Goal: Answer question/provide support: Answer question/provide support

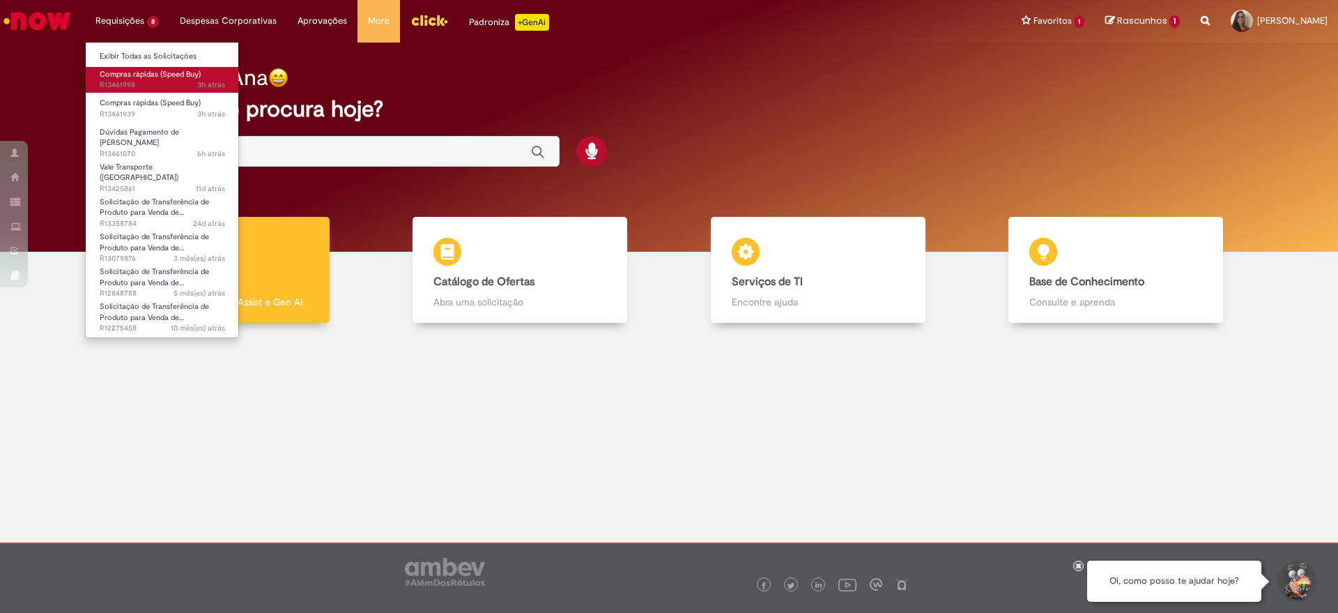
click at [116, 75] on span "Compras rápidas (Speed Buy)" at bounding box center [150, 74] width 101 height 10
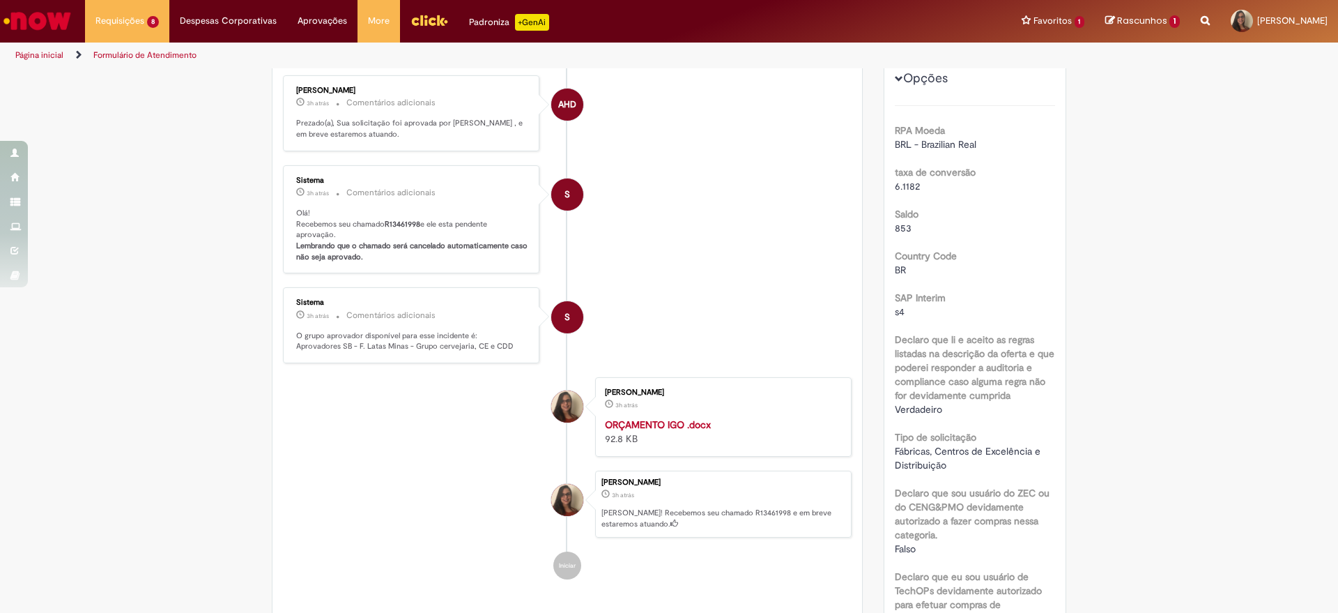
scroll to position [80, 0]
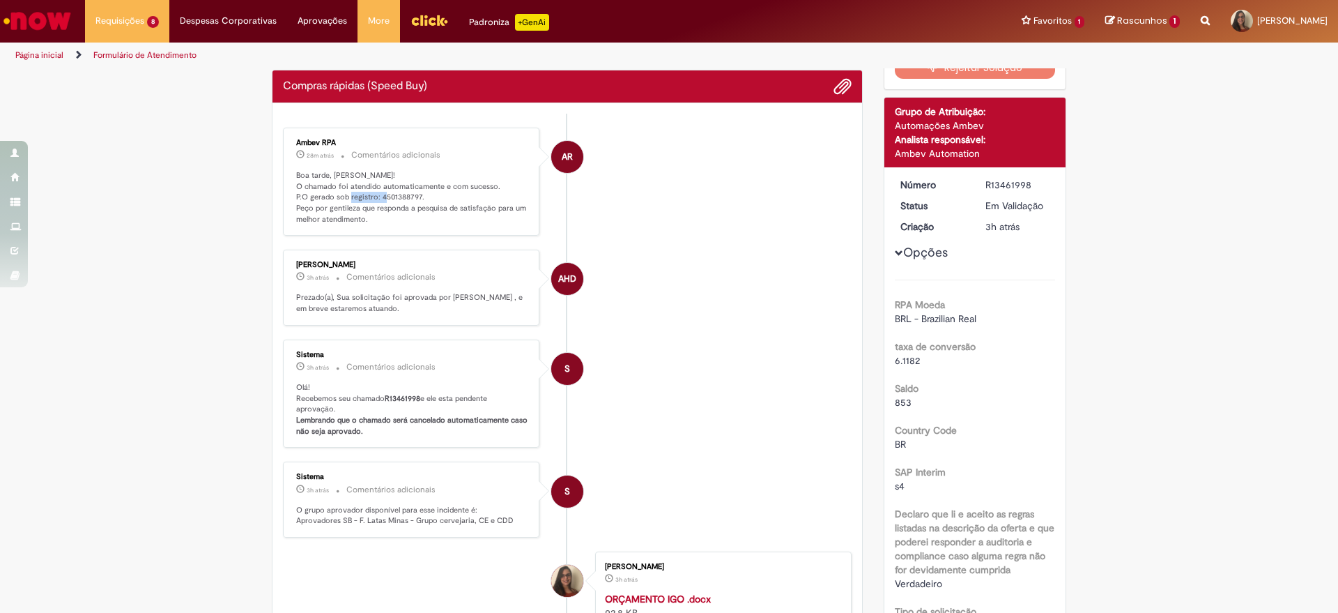
drag, startPoint x: 413, startPoint y: 192, endPoint x: 374, endPoint y: 199, distance: 39.5
click at [374, 199] on p "Boa tarde, [PERSON_NAME]! O chamado foi atendido automaticamente e com sucesso.…" at bounding box center [412, 197] width 232 height 55
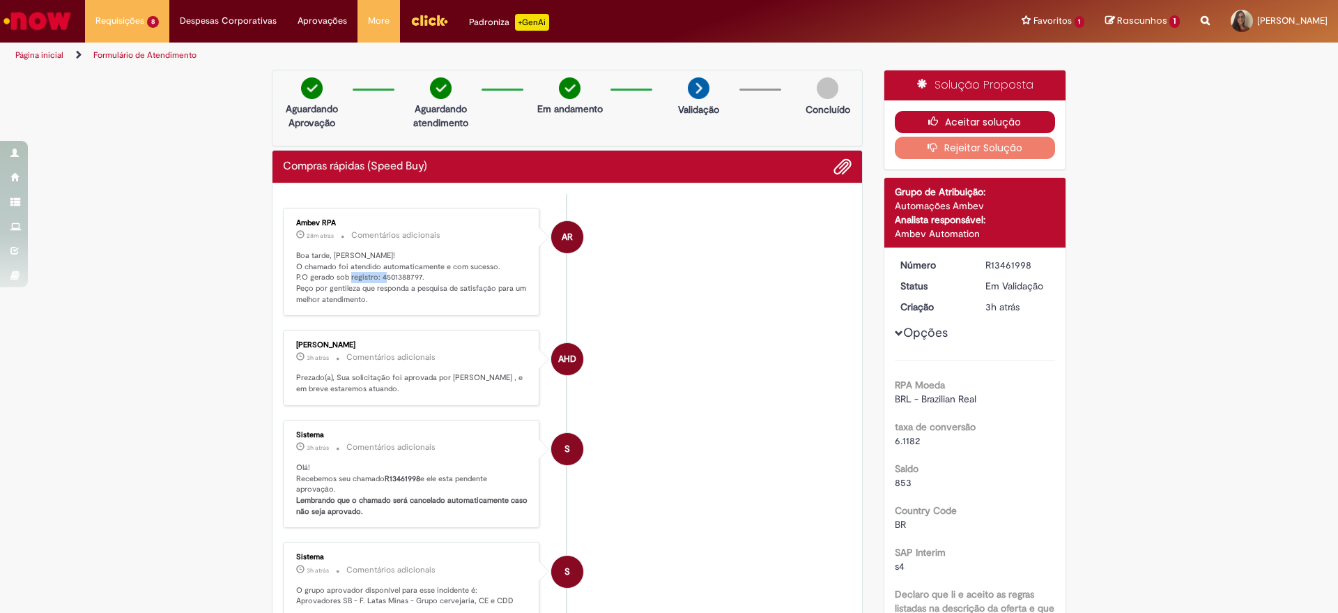
drag, startPoint x: 956, startPoint y: 118, endPoint x: 942, endPoint y: 141, distance: 26.9
click at [958, 118] on button "Aceitar solução" at bounding box center [975, 122] width 161 height 22
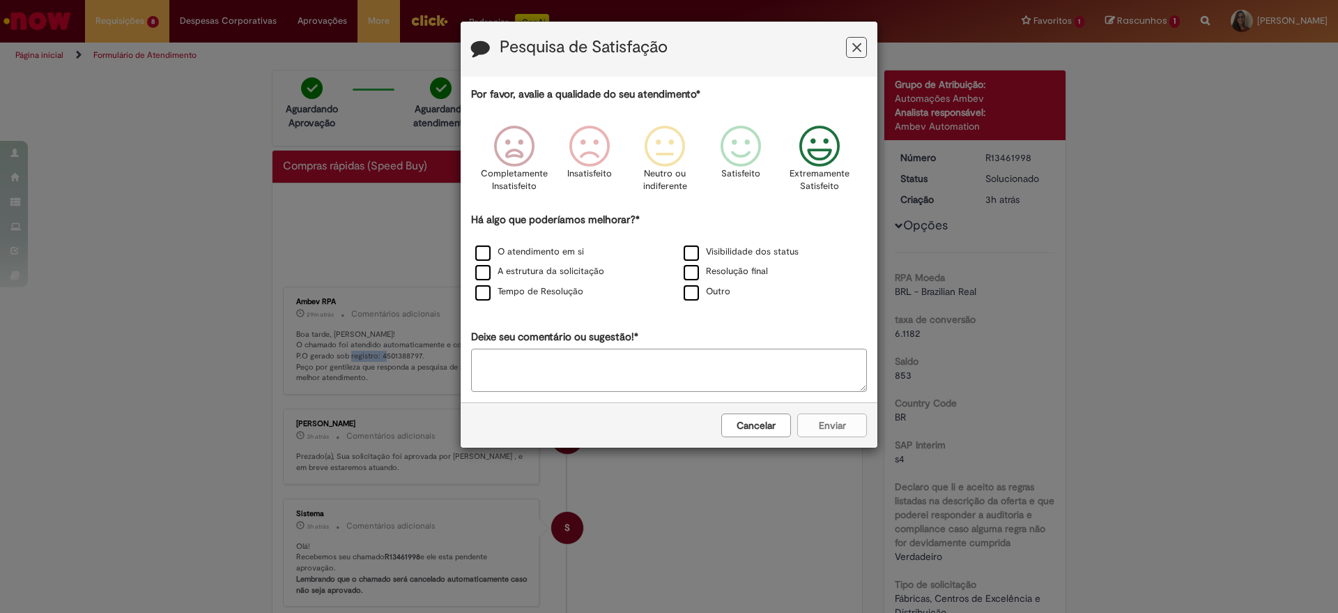
drag, startPoint x: 820, startPoint y: 153, endPoint x: 687, endPoint y: 293, distance: 193.2
click at [818, 157] on icon "Feedback" at bounding box center [820, 146] width 52 height 42
drag, startPoint x: 507, startPoint y: 284, endPoint x: 636, endPoint y: 326, distance: 135.1
click at [509, 284] on div "Tempo de Resolução" at bounding box center [565, 292] width 208 height 20
click at [500, 294] on label "Tempo de Resolução" at bounding box center [529, 291] width 108 height 13
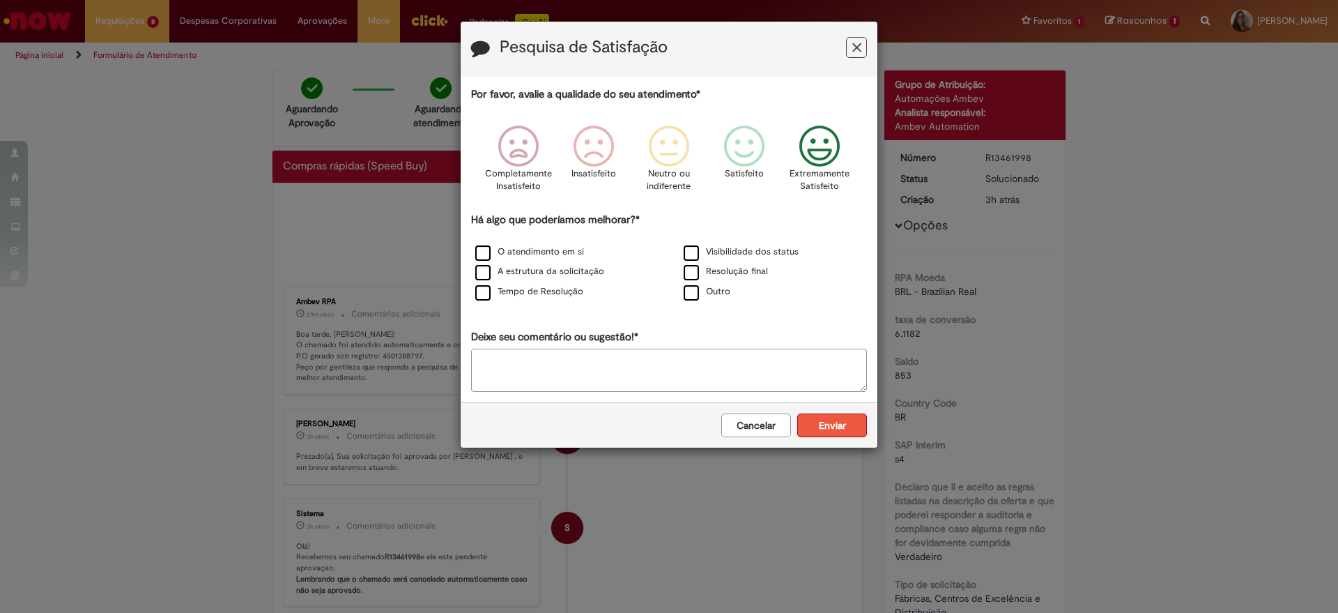
drag, startPoint x: 829, startPoint y: 416, endPoint x: 818, endPoint y: 411, distance: 13.1
click at [818, 411] on div "Cancelar Enviar" at bounding box center [669, 424] width 417 height 45
drag, startPoint x: 808, startPoint y: 156, endPoint x: 823, endPoint y: 298, distance: 142.2
click at [814, 166] on icon "Feedback" at bounding box center [820, 146] width 52 height 42
click at [828, 436] on button "Enviar" at bounding box center [832, 425] width 70 height 24
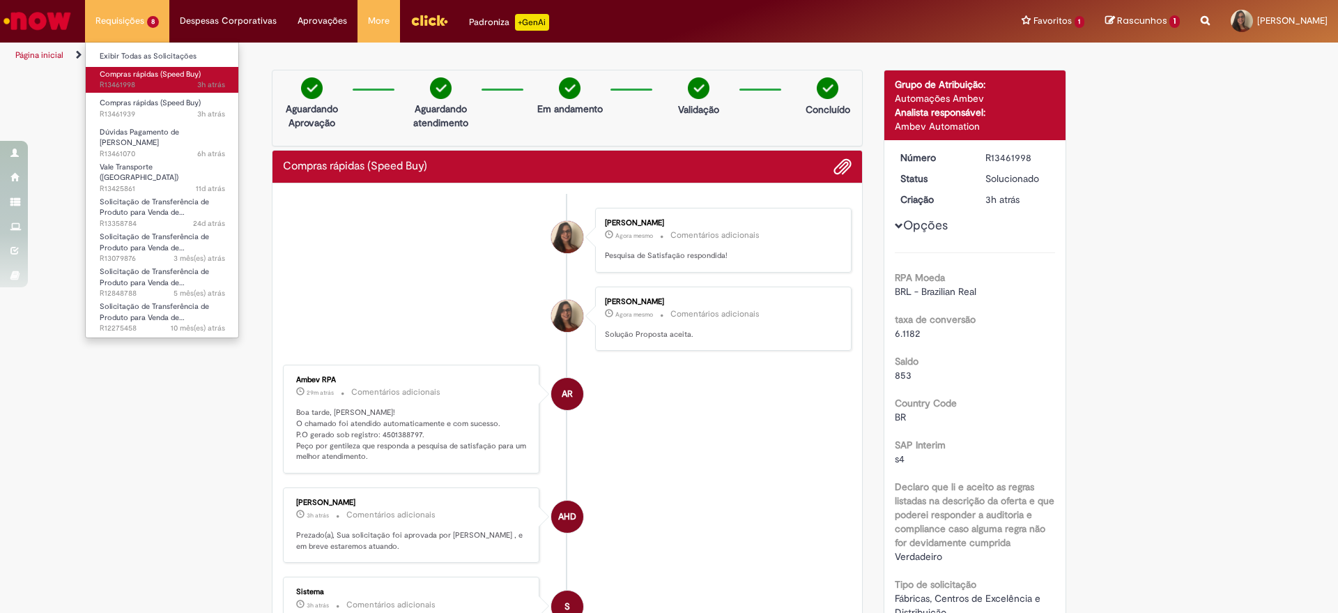
click at [140, 87] on span "3h atrás 3 horas atrás R13461998" at bounding box center [162, 84] width 125 height 11
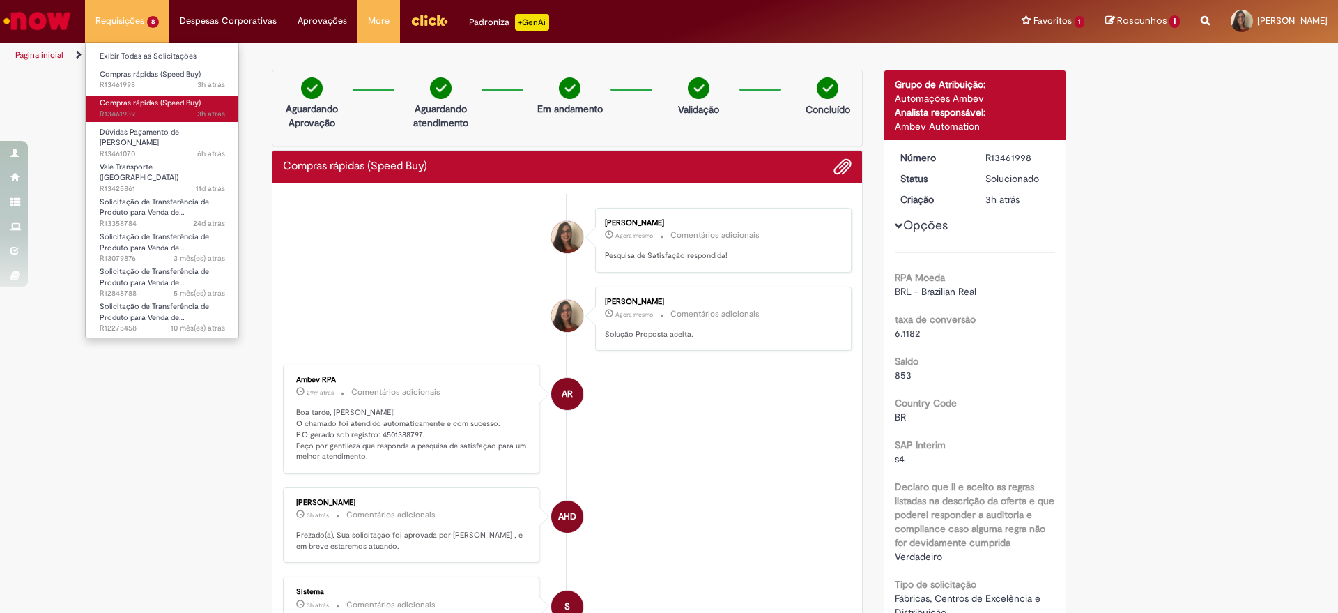
click at [131, 111] on span "3h atrás 3 horas atrás R13461939" at bounding box center [162, 114] width 125 height 11
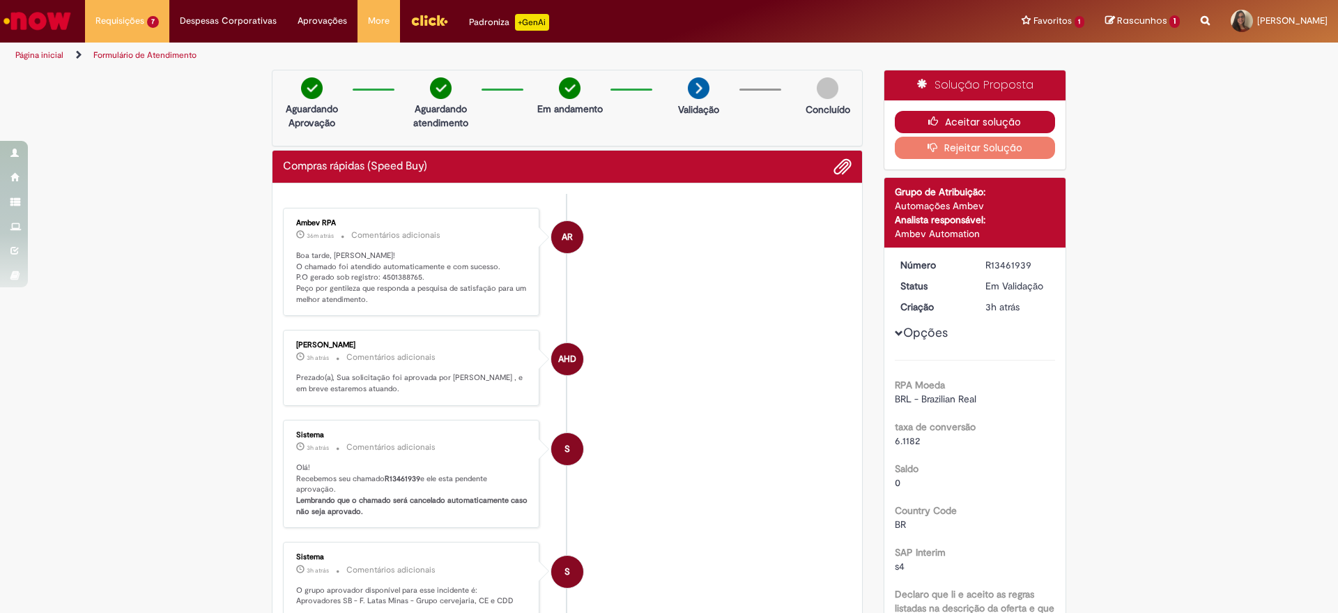
click at [960, 120] on button "Aceitar solução" at bounding box center [975, 122] width 161 height 22
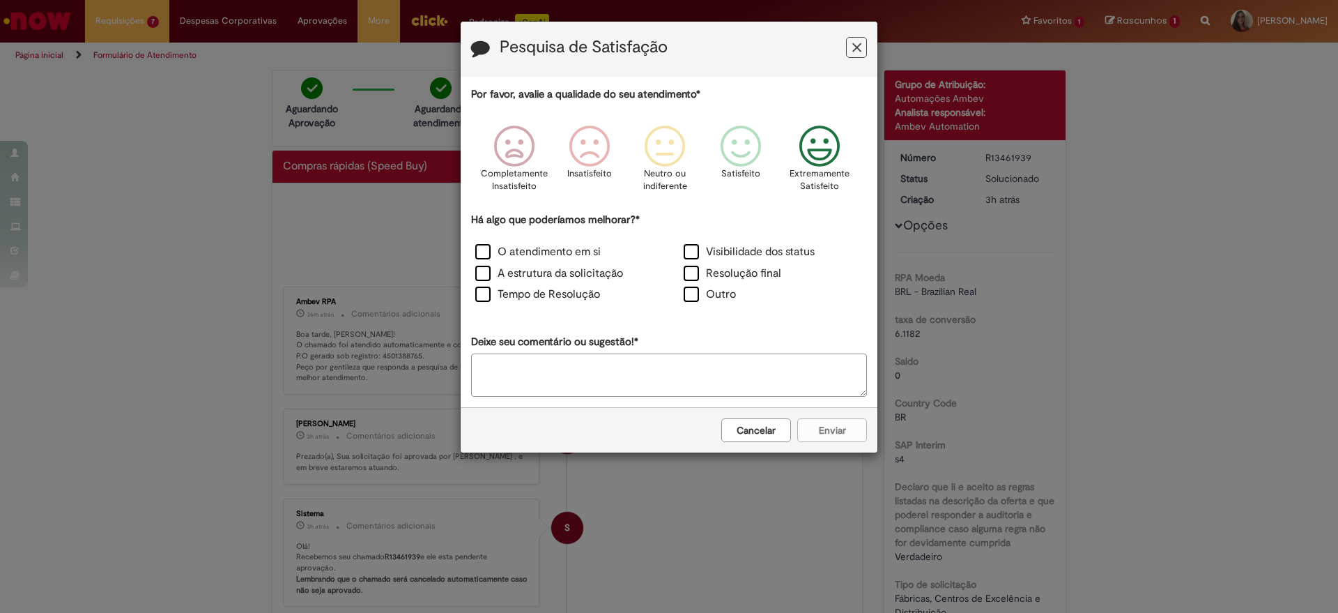
click at [823, 149] on icon "Feedback" at bounding box center [820, 146] width 52 height 42
click at [481, 252] on label "O atendimento em si" at bounding box center [537, 252] width 125 height 16
click at [845, 436] on button "Enviar" at bounding box center [832, 430] width 70 height 24
